Goal: Obtain resource: Obtain resource

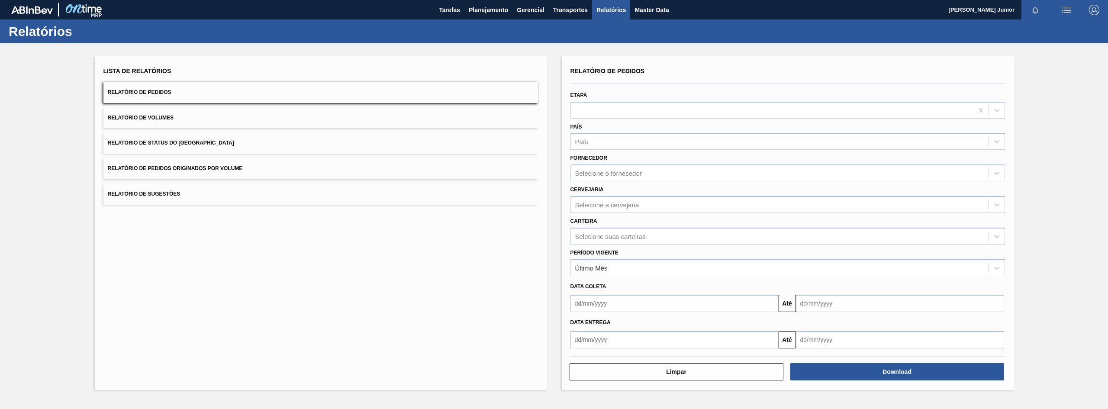
click at [233, 169] on span "Relatório de Pedidos Originados por Volume" at bounding box center [175, 168] width 135 height 6
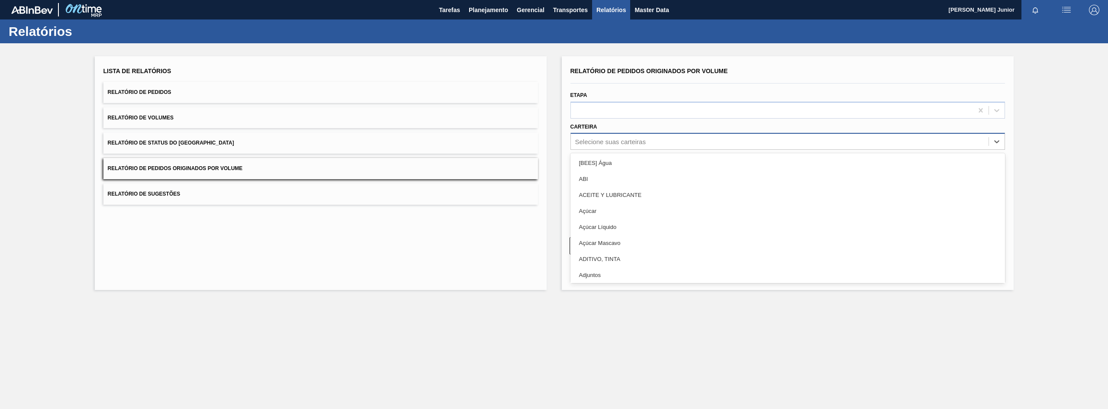
click at [655, 140] on div "Selecione suas carteiras" at bounding box center [780, 141] width 418 height 13
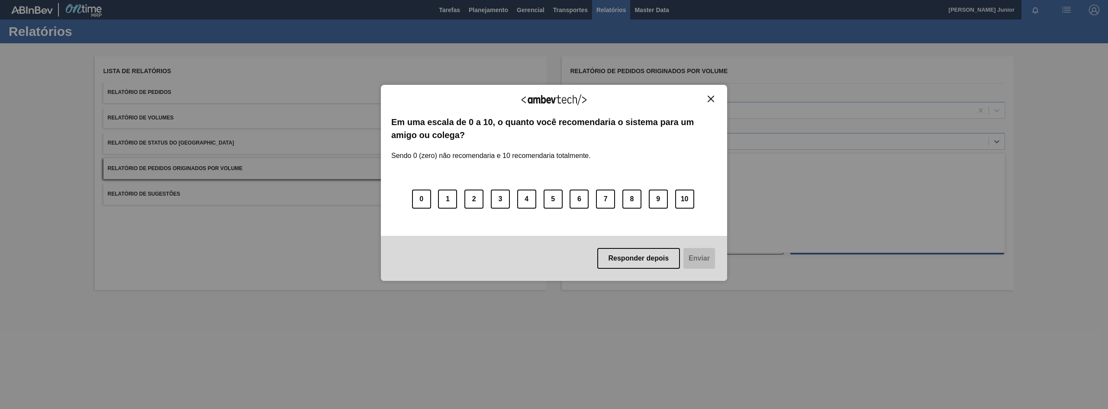
type input "garr"
click at [712, 97] on img "Close" at bounding box center [711, 99] width 6 height 6
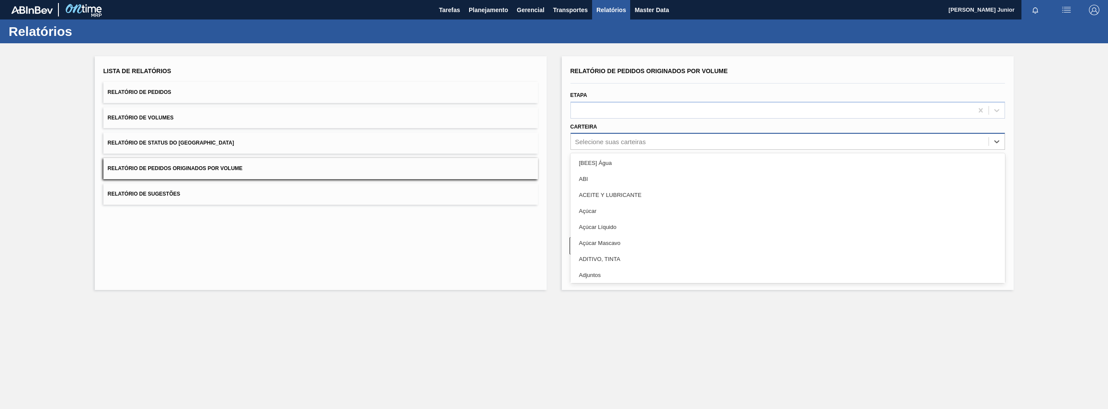
click at [624, 137] on div "Selecione suas carteiras" at bounding box center [780, 141] width 418 height 13
type input "gar"
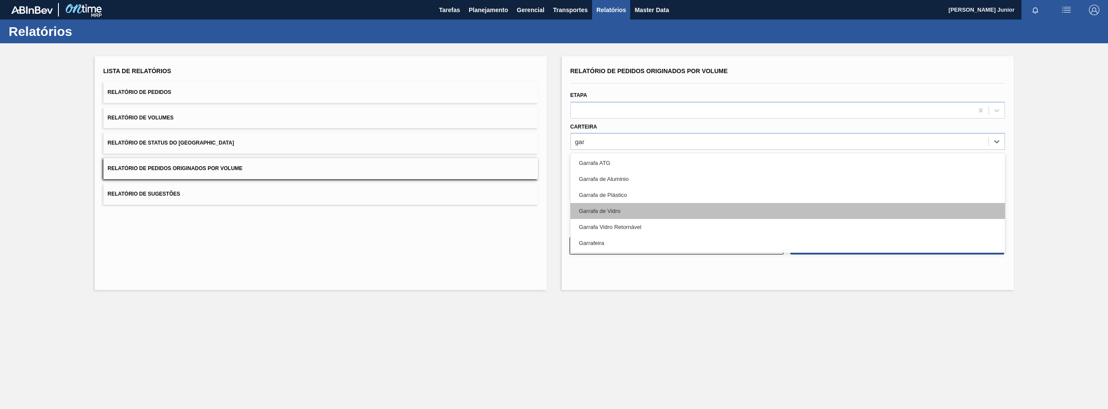
click at [626, 206] on div "Garrafa de Vidro" at bounding box center [787, 211] width 435 height 16
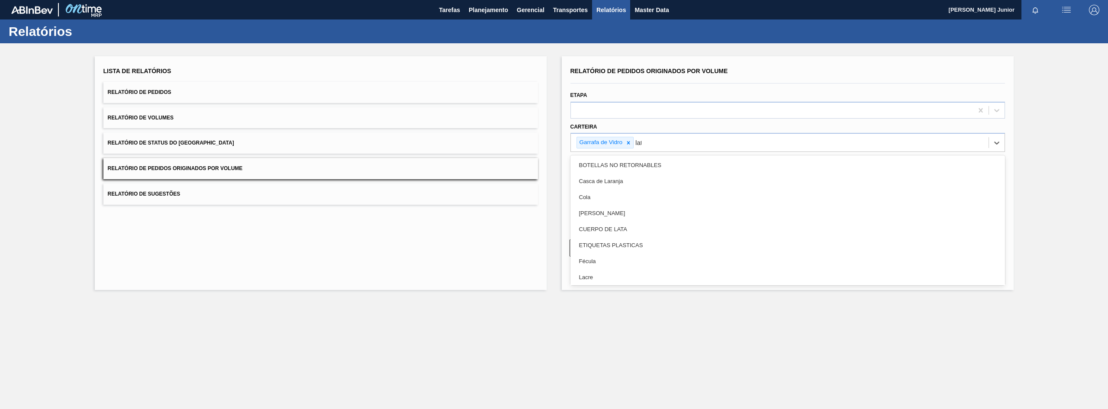
type input "lata"
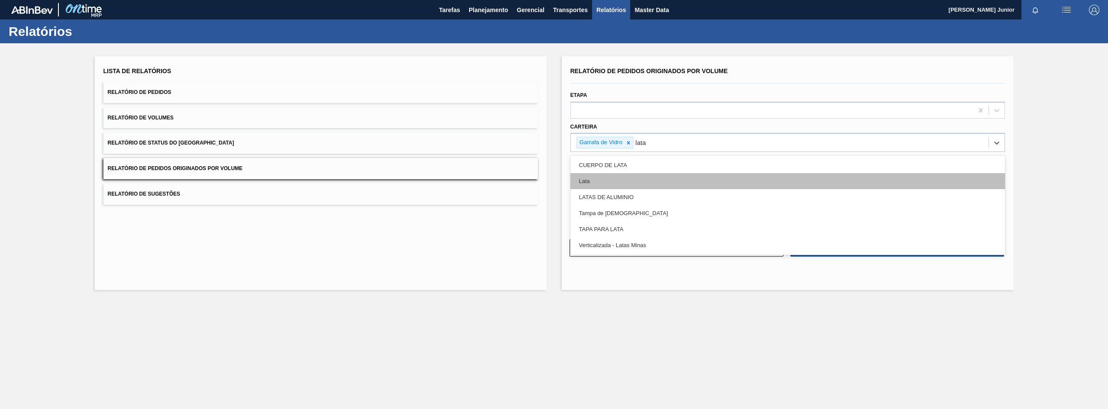
click at [632, 174] on div "Lata" at bounding box center [787, 181] width 435 height 16
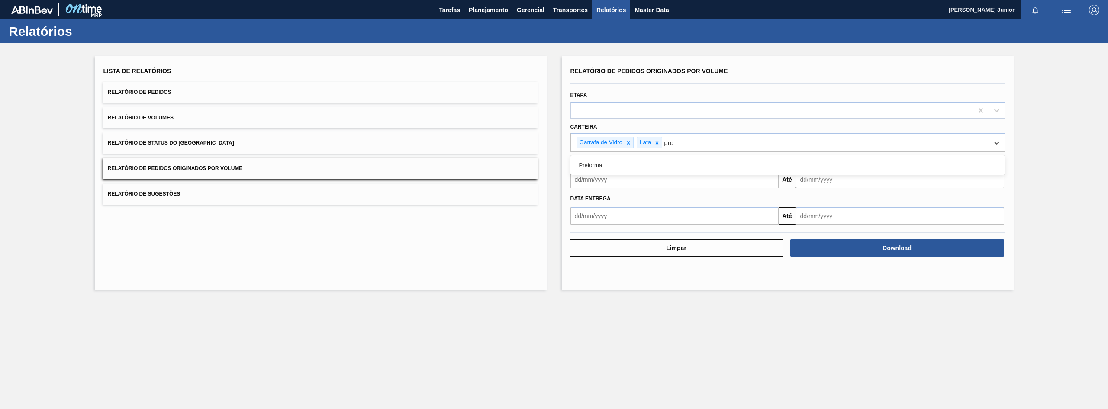
type input "pref"
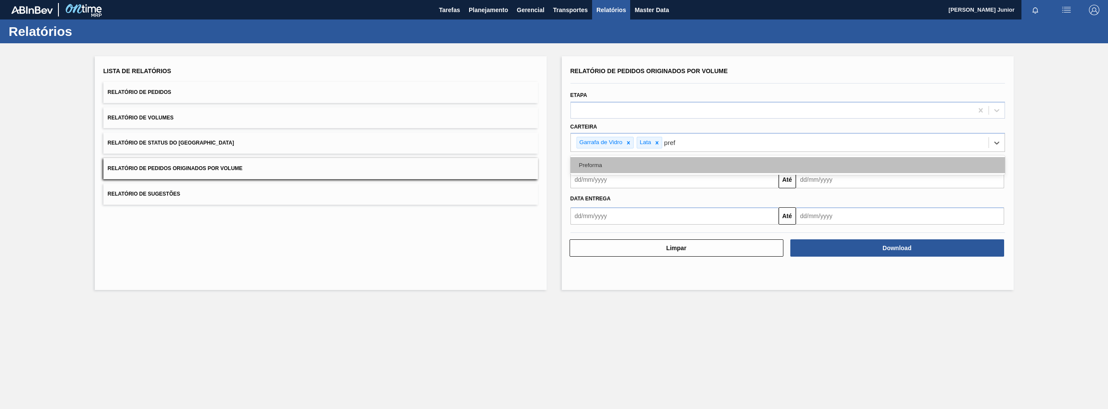
click at [636, 171] on div "Preforma" at bounding box center [787, 165] width 435 height 16
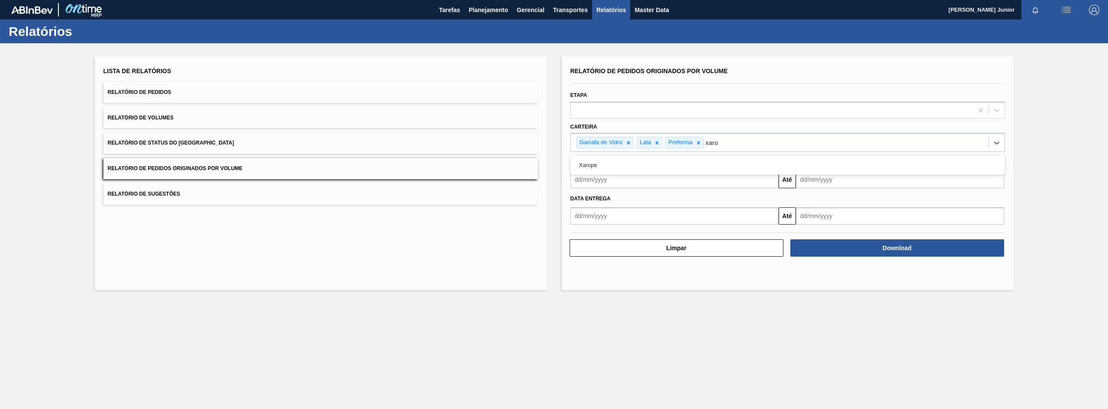
type input "xarop"
click at [636, 171] on div "Xarope" at bounding box center [787, 165] width 435 height 16
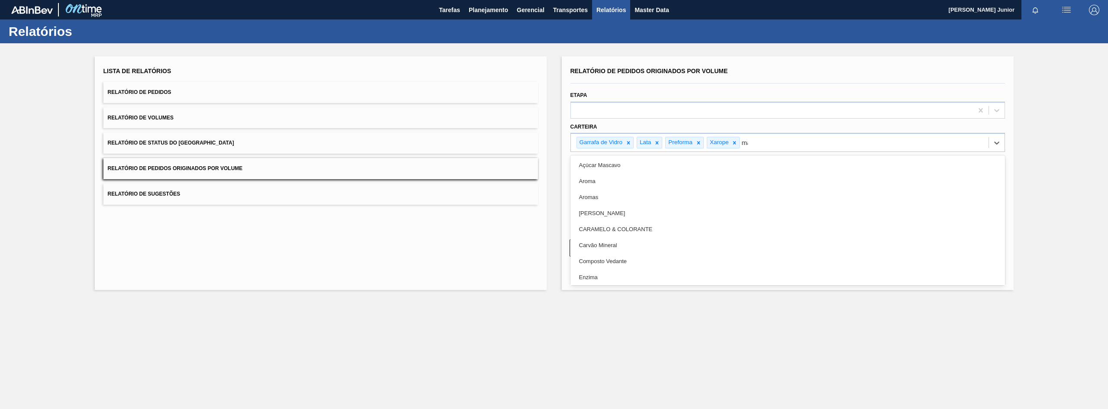
type input "mal"
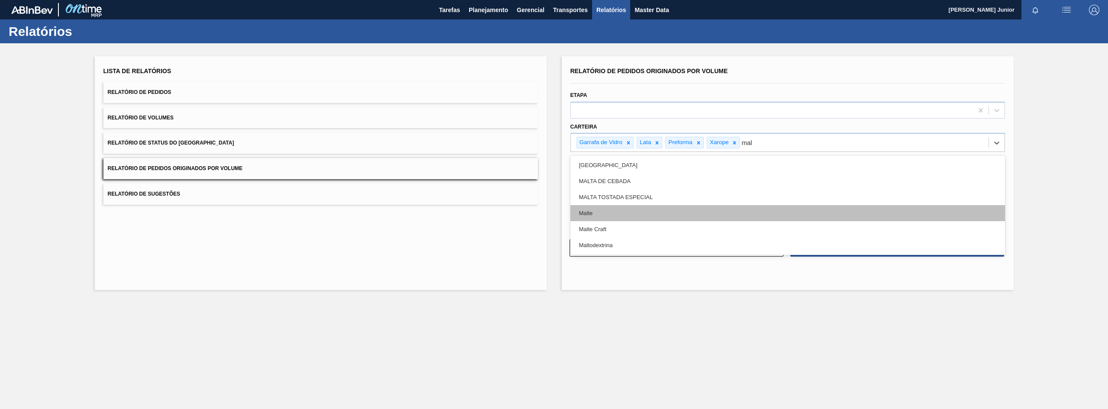
click at [648, 215] on div "Malte" at bounding box center [787, 213] width 435 height 16
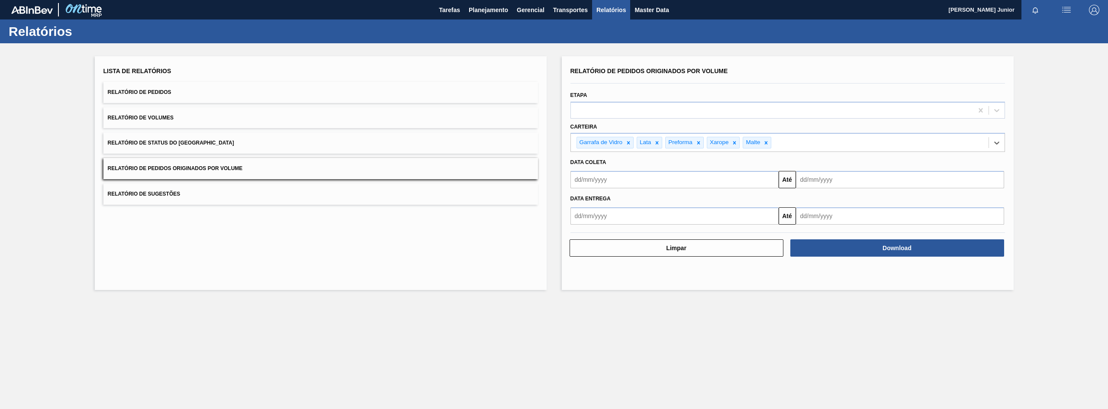
type input "a"
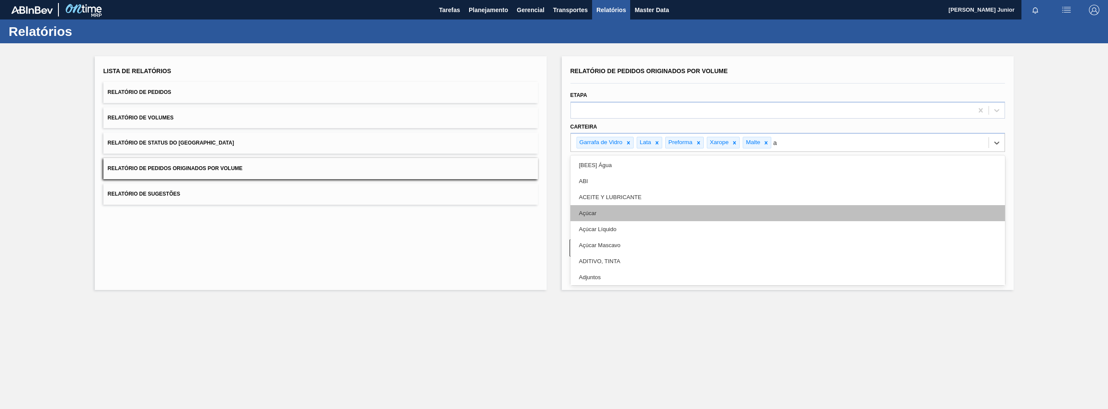
click at [655, 208] on div "Açúcar" at bounding box center [787, 213] width 435 height 16
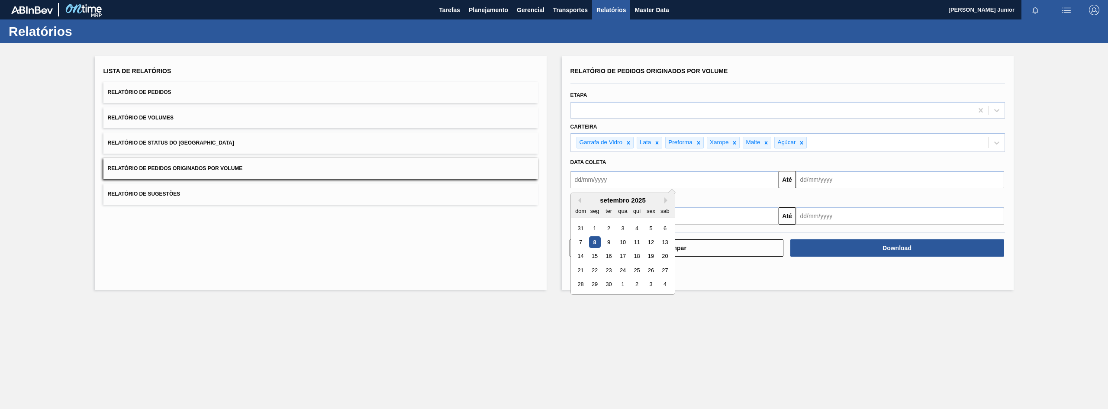
click at [609, 176] on input "text" at bounding box center [674, 179] width 208 height 17
click at [579, 197] on div "setembro 2025" at bounding box center [623, 199] width 104 height 7
click at [582, 202] on div "setembro 2025" at bounding box center [623, 199] width 104 height 7
click at [577, 200] on button "Previous Month" at bounding box center [578, 200] width 6 height 6
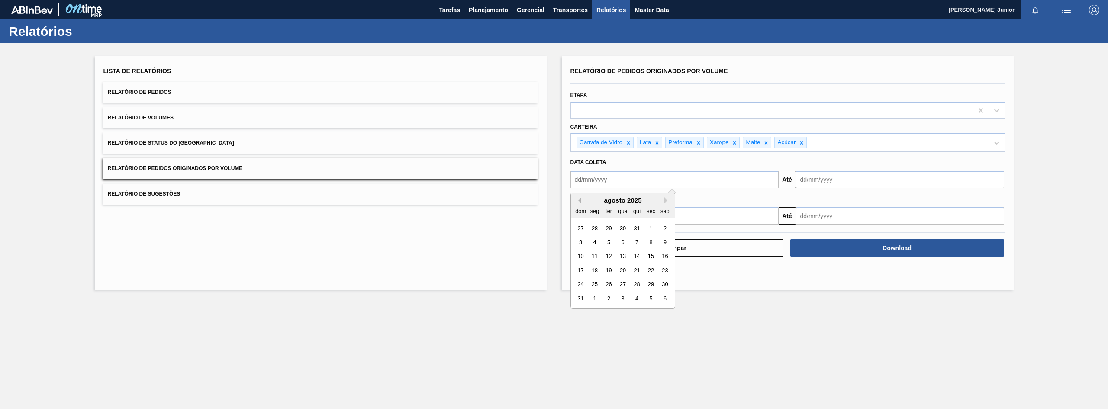
click at [577, 200] on button "Previous Month" at bounding box center [578, 200] width 6 height 6
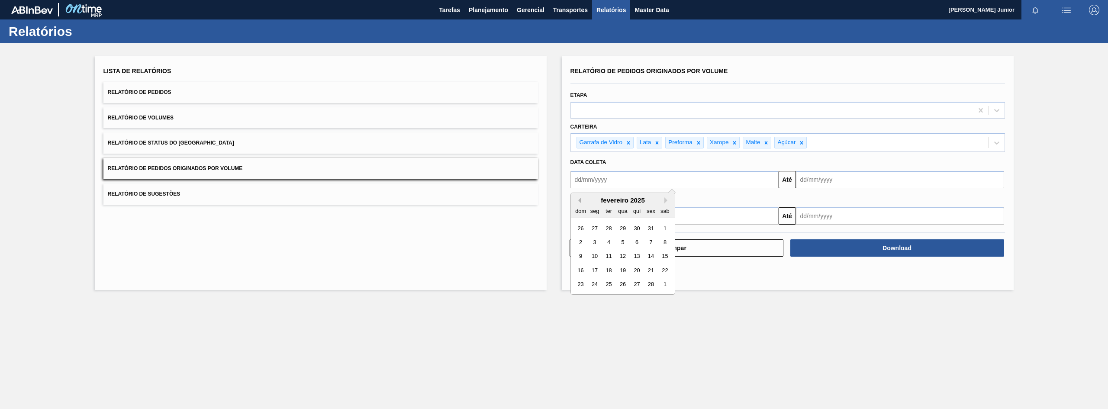
click at [577, 200] on button "Previous Month" at bounding box center [578, 200] width 6 height 6
click at [621, 222] on div "1" at bounding box center [623, 228] width 12 height 12
type input "[DATE]"
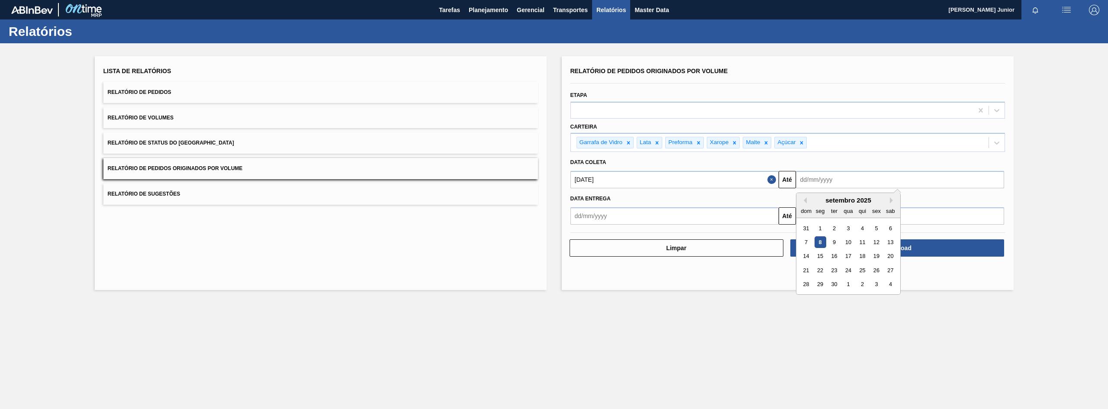
click at [852, 181] on input "text" at bounding box center [900, 179] width 208 height 17
click at [805, 242] on div "7" at bounding box center [806, 242] width 12 height 12
type input "[DATE]"
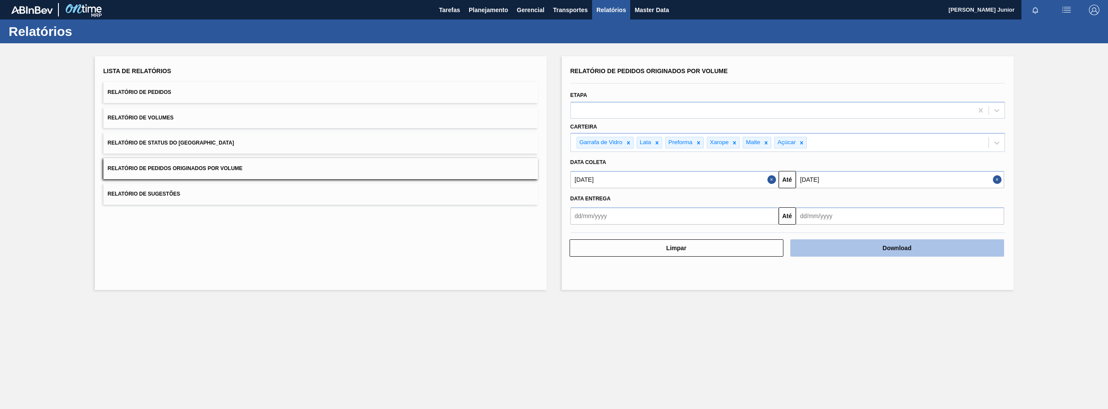
click at [890, 252] on button "Download" at bounding box center [897, 247] width 214 height 17
